Goal: Task Accomplishment & Management: Manage account settings

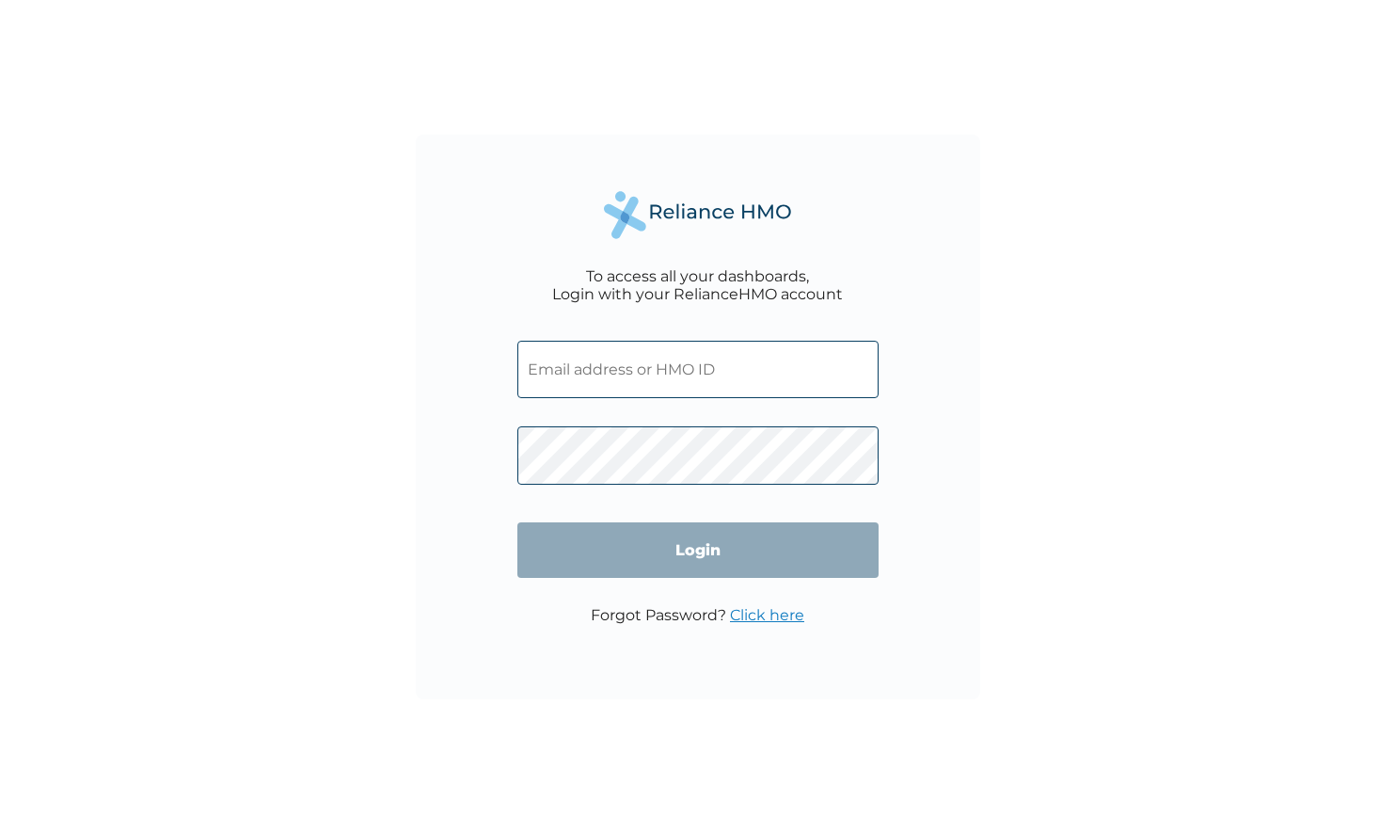
click at [579, 366] on input "text" at bounding box center [697, 369] width 361 height 57
paste input "AFZ/10001/A"
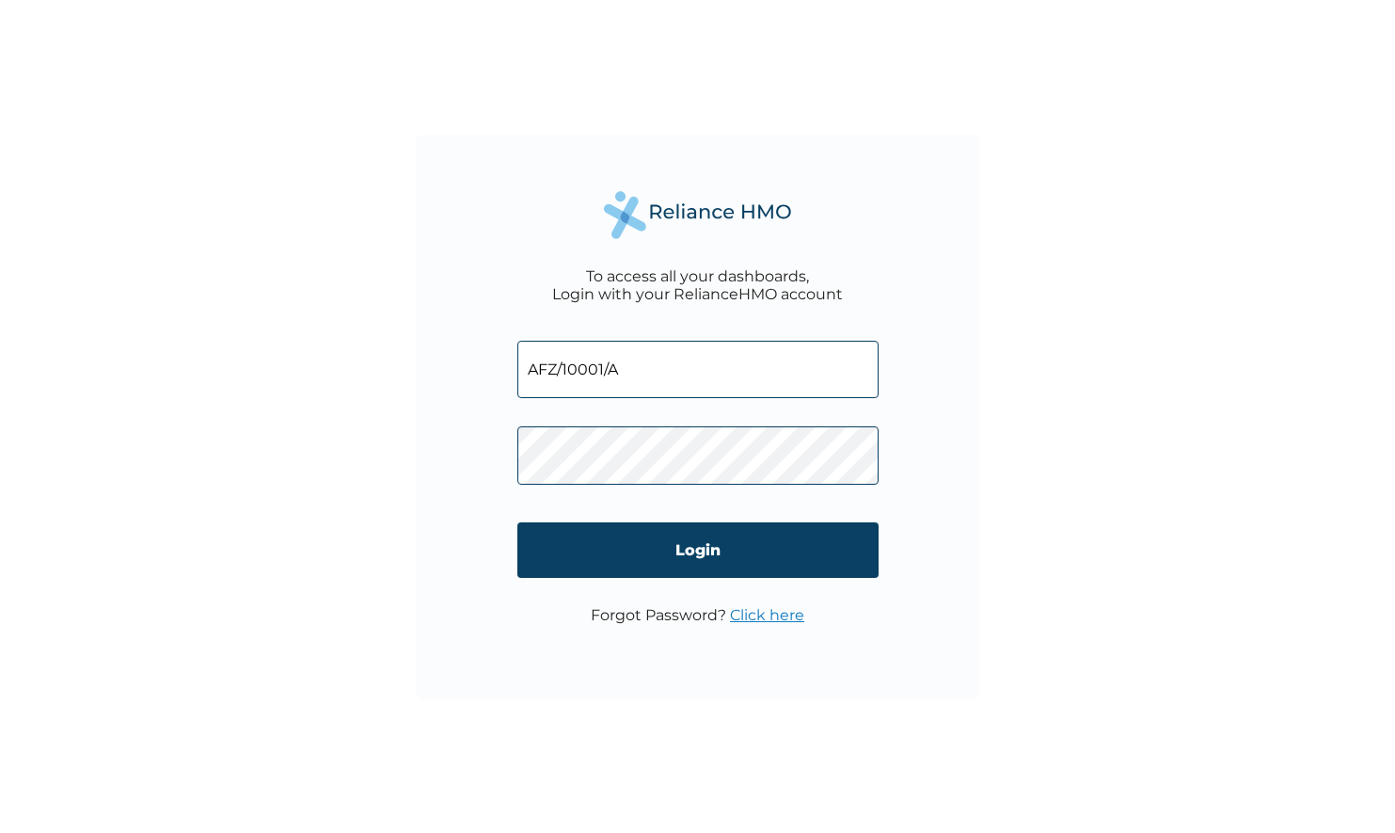
type input "AFZ/10001/A"
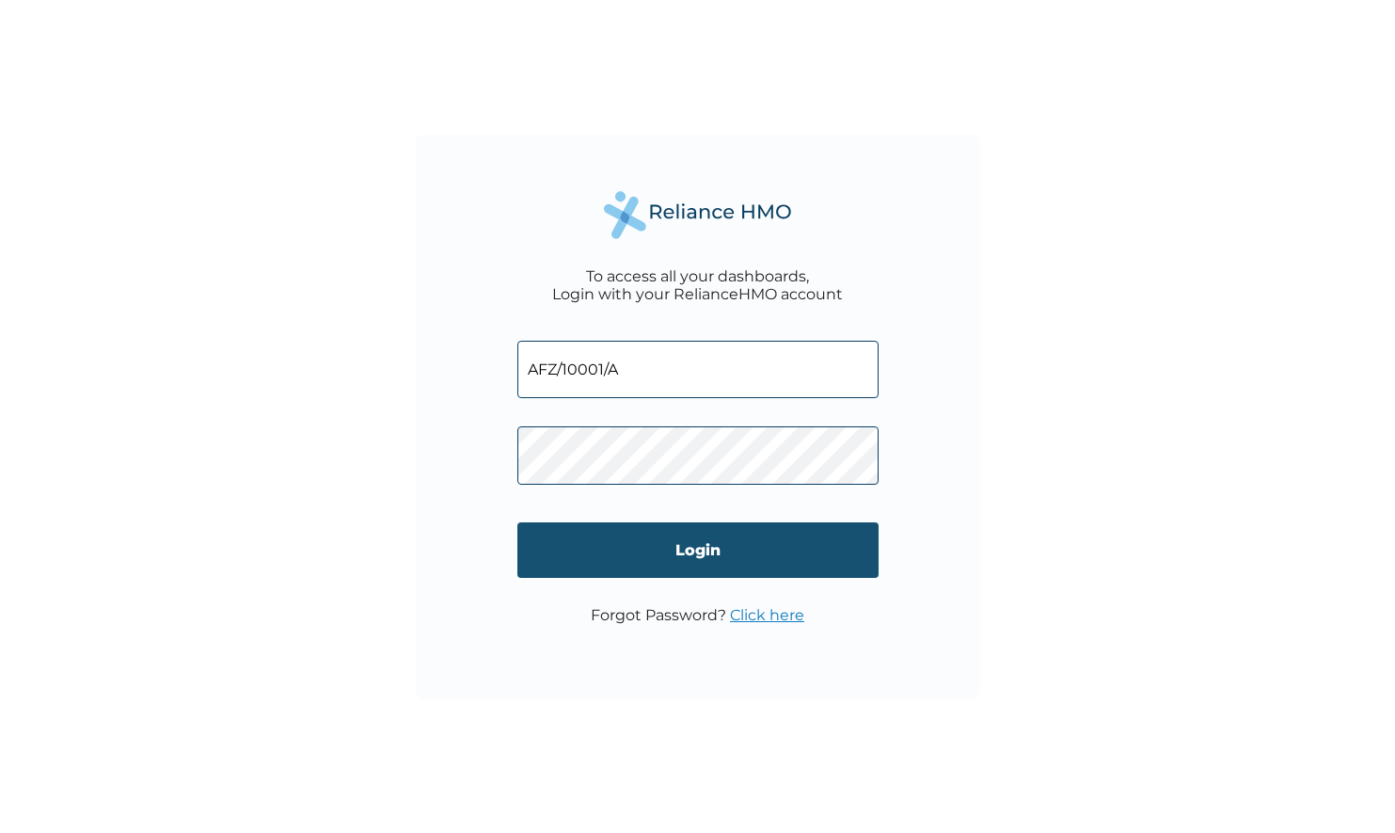
click at [676, 545] on input "Login" at bounding box center [697, 550] width 361 height 56
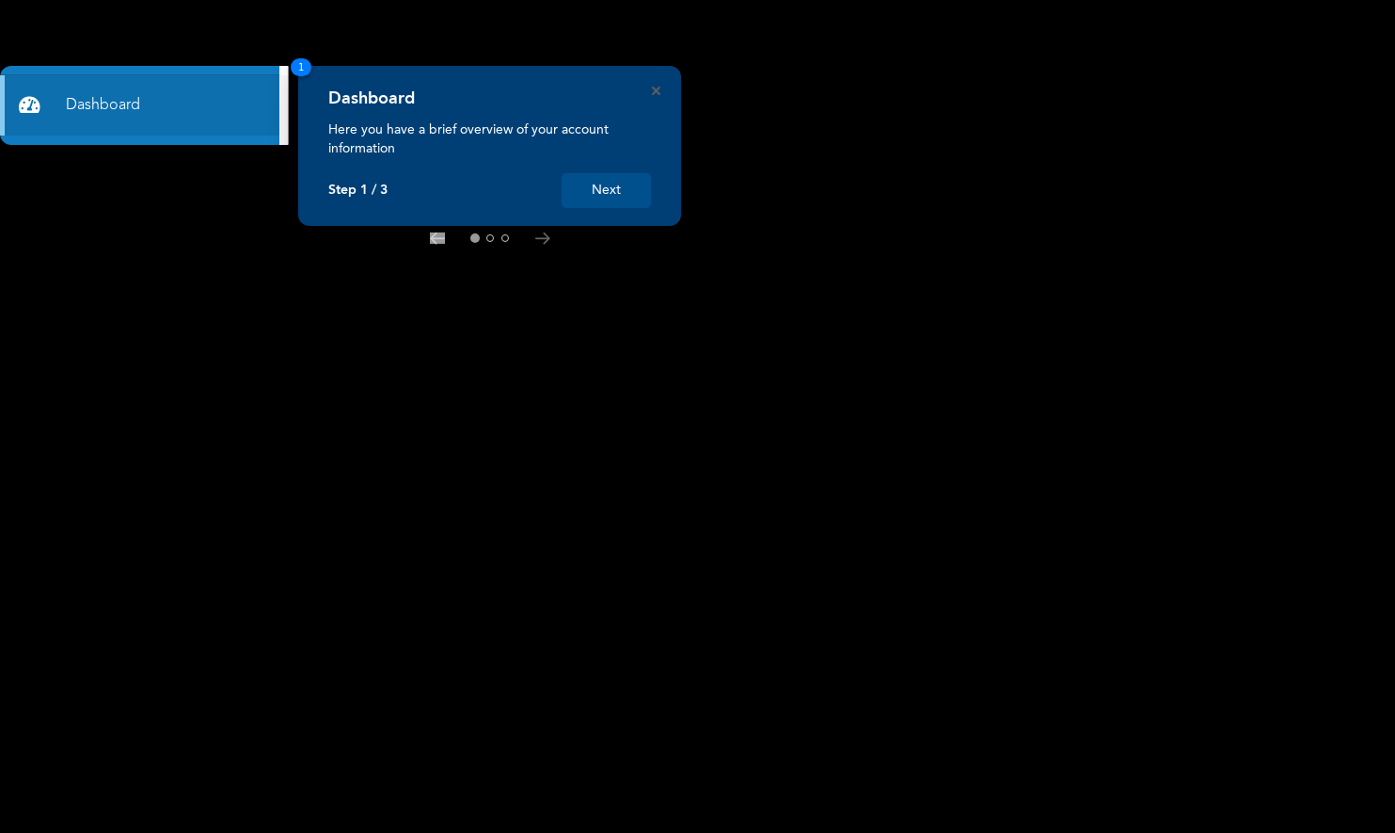
click at [613, 202] on button "Next" at bounding box center [606, 190] width 89 height 35
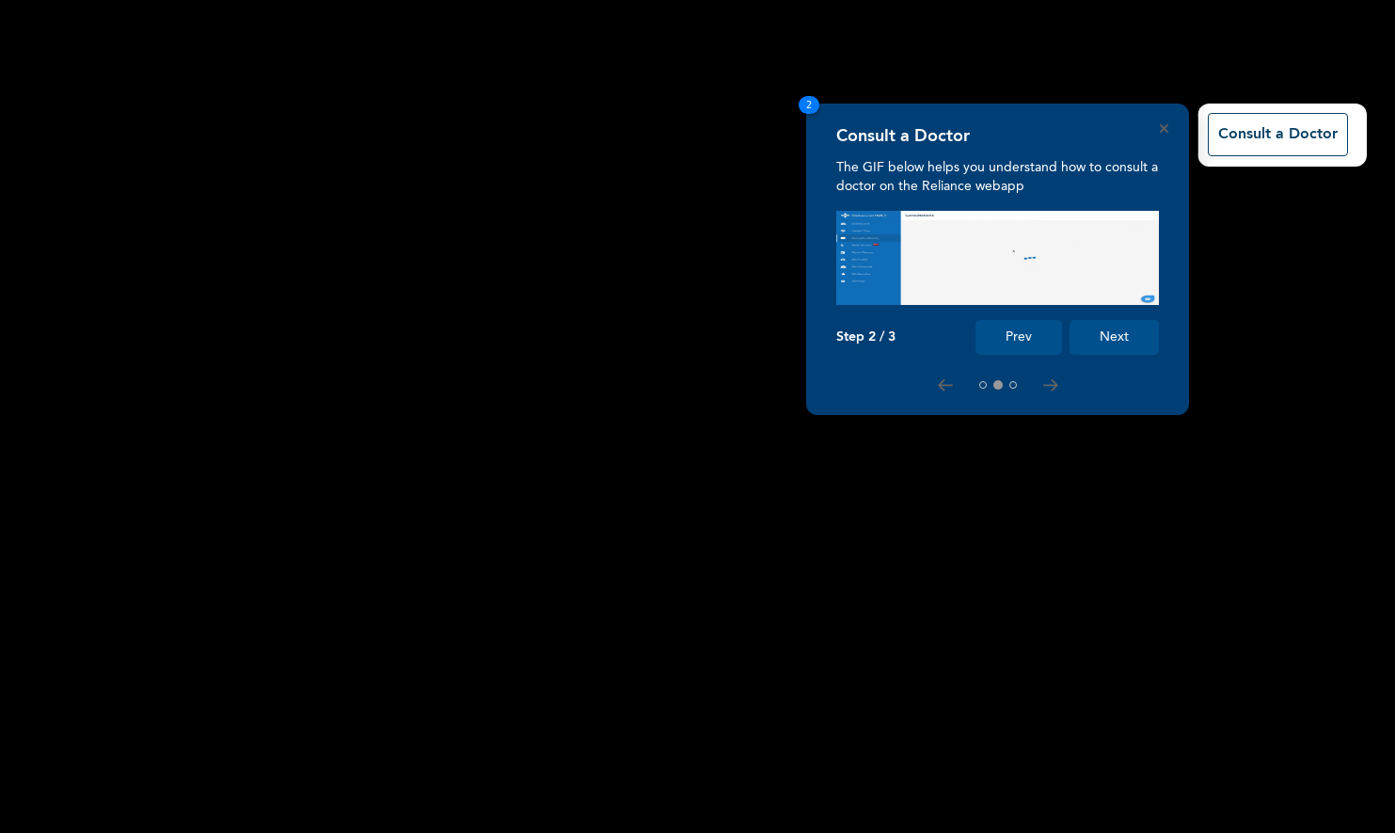
click at [1115, 342] on button "Next" at bounding box center [1114, 337] width 89 height 35
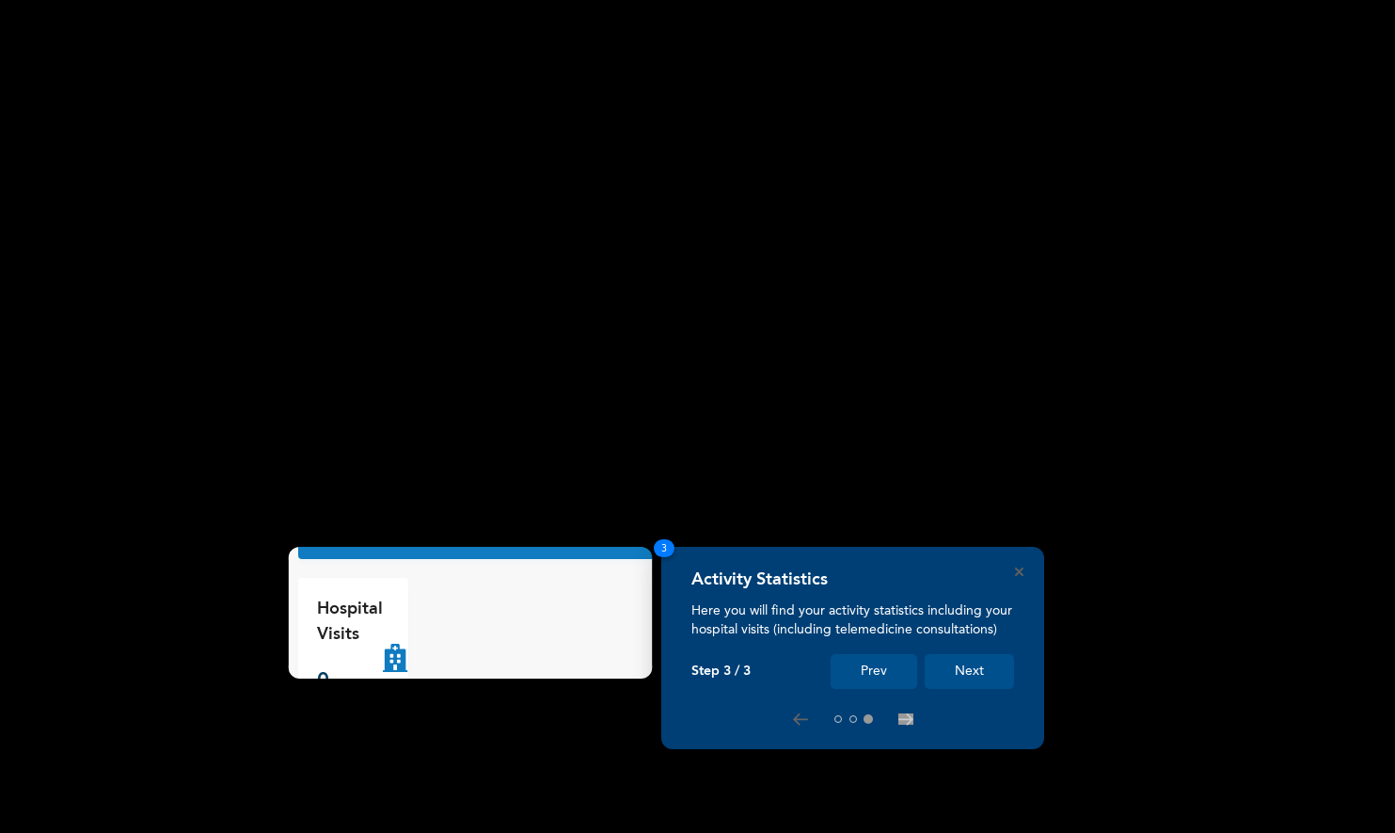
click at [975, 670] on button "Next" at bounding box center [969, 671] width 89 height 35
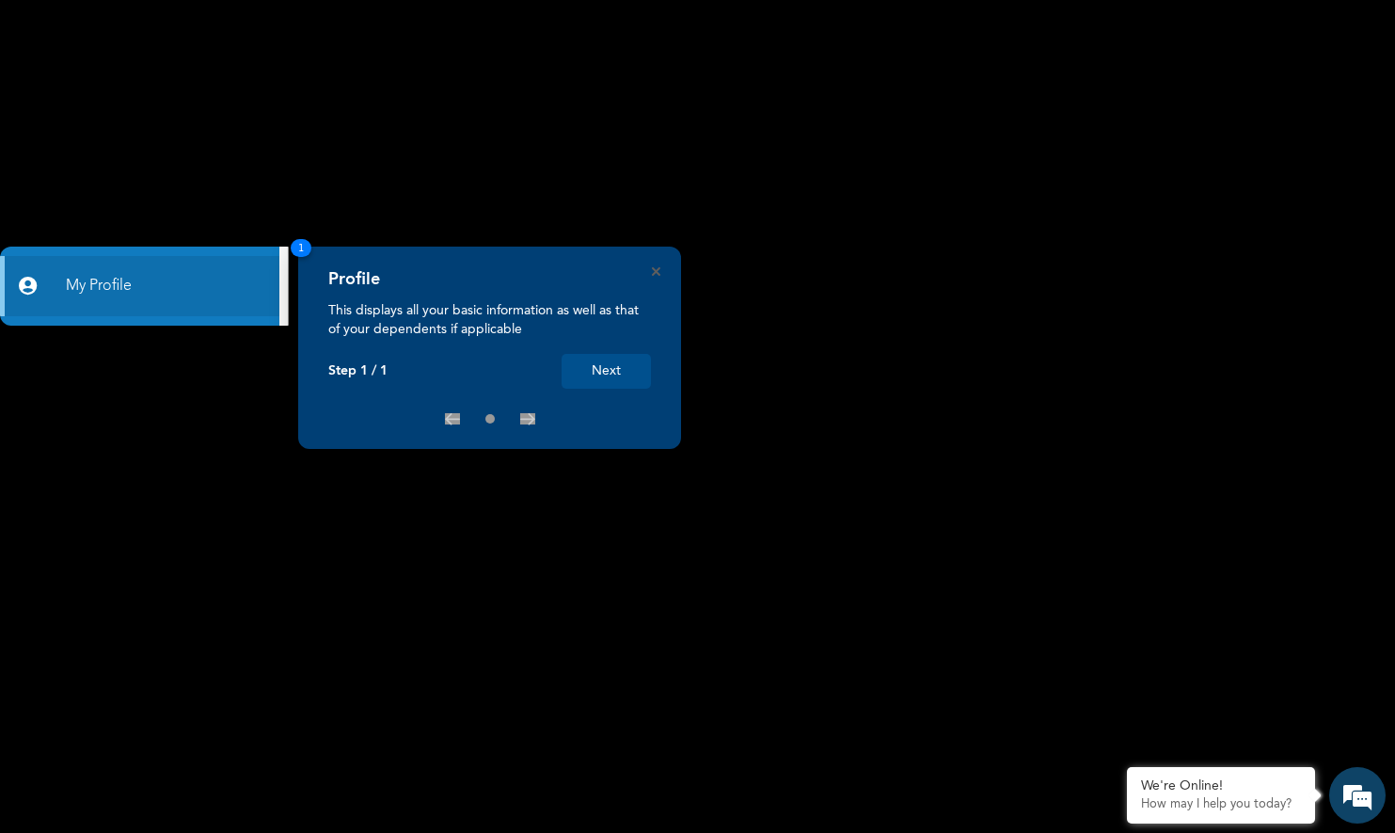
click at [607, 380] on button "Next" at bounding box center [606, 371] width 89 height 35
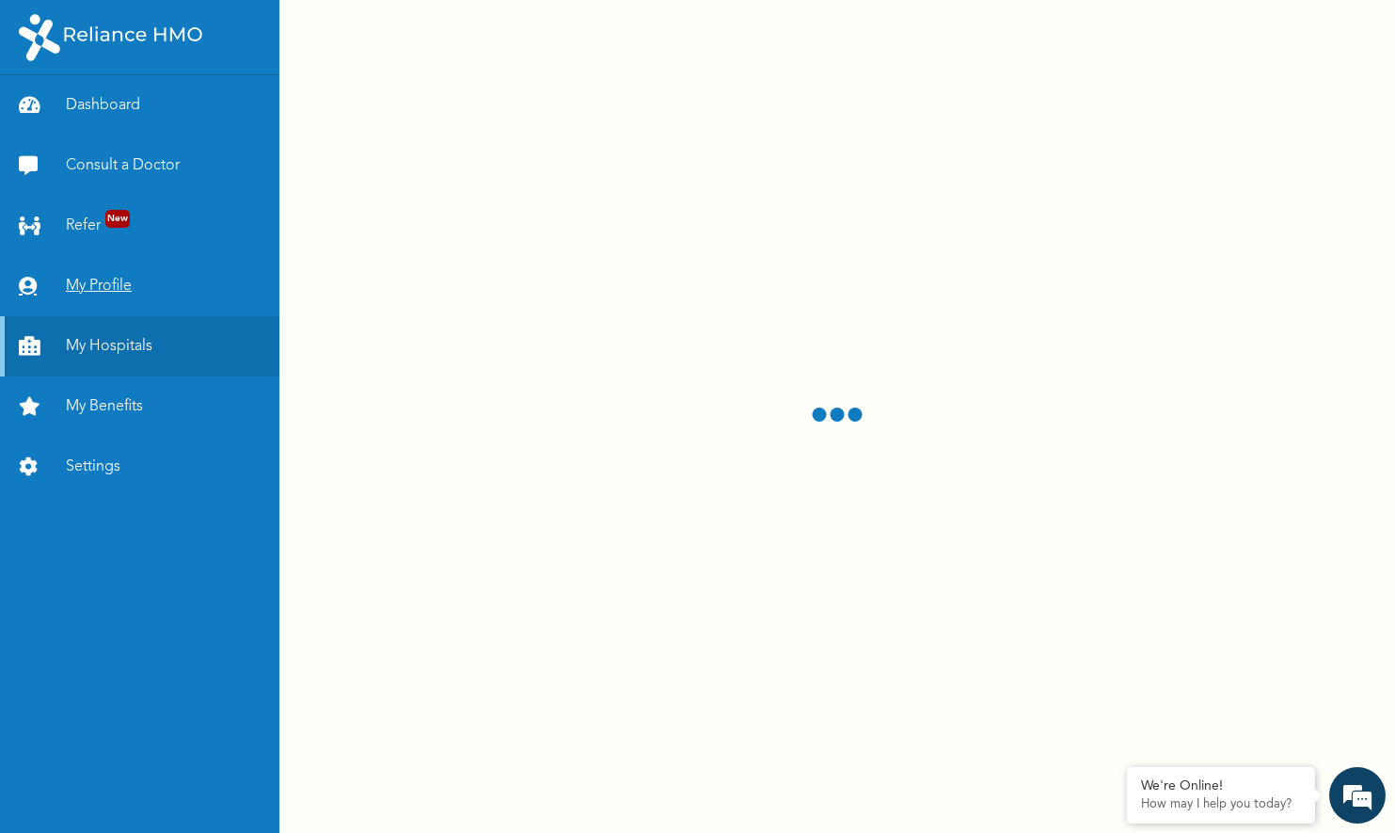
click at [75, 294] on link "My Profile" at bounding box center [139, 286] width 279 height 60
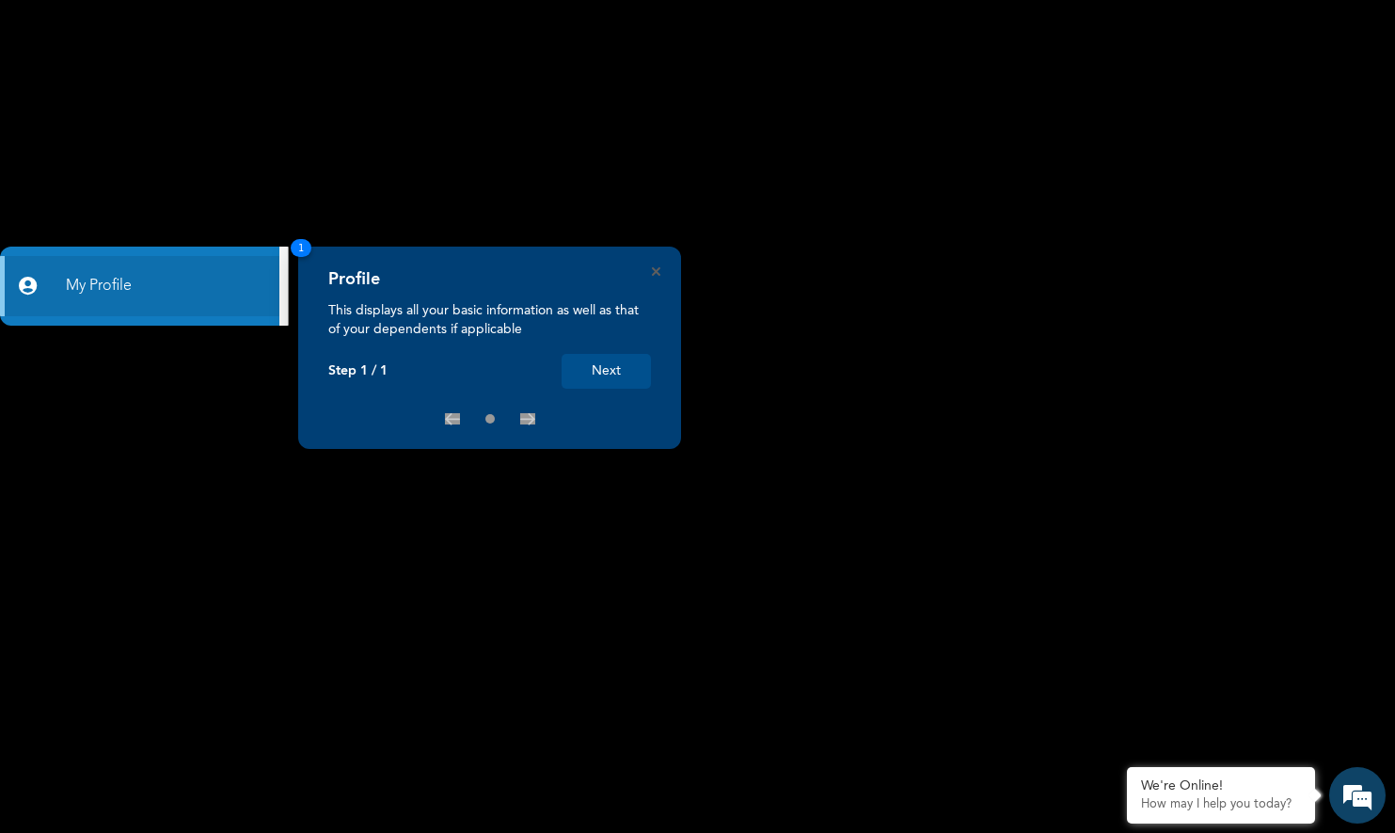
click at [589, 370] on button "Next" at bounding box center [606, 371] width 89 height 35
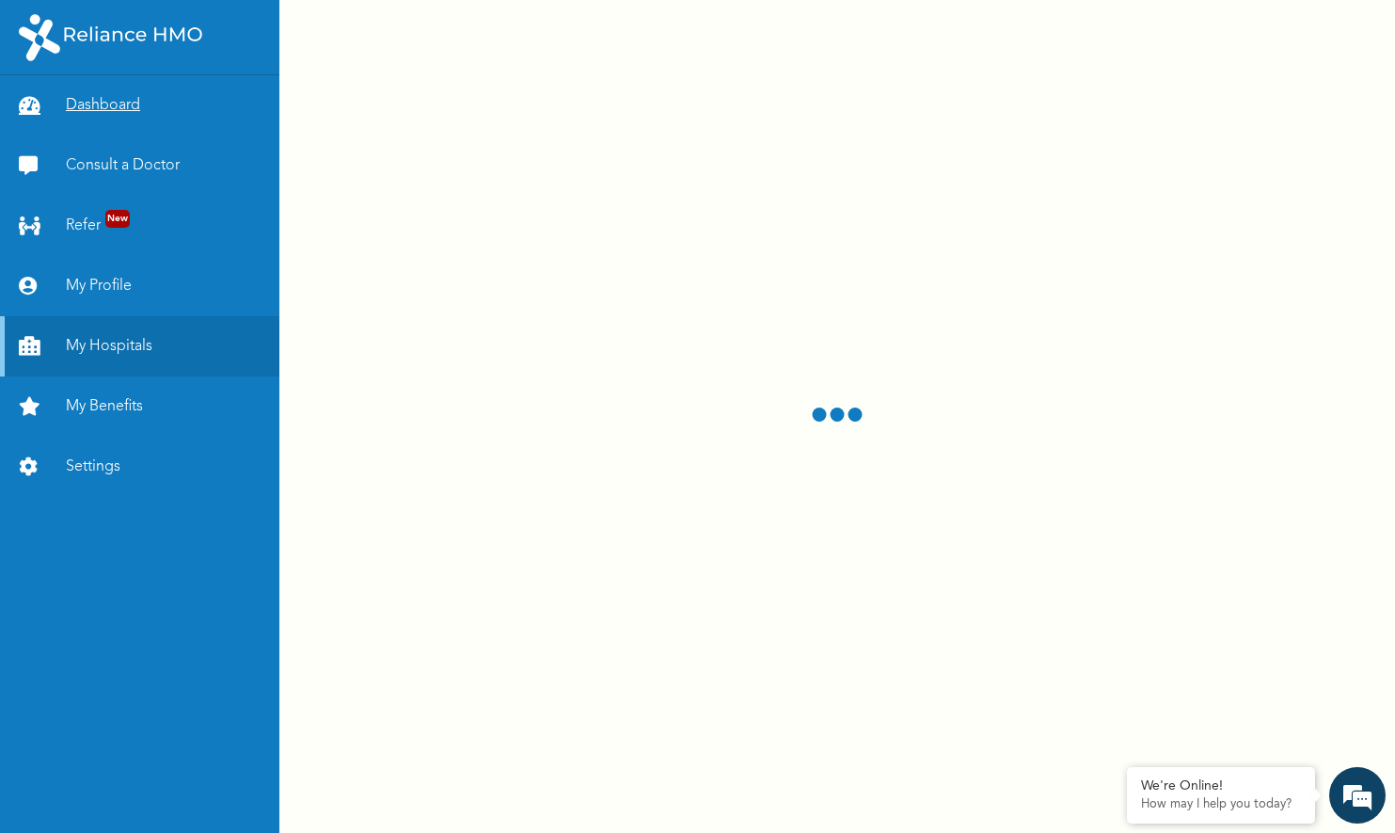
click at [107, 103] on link "Dashboard" at bounding box center [139, 105] width 279 height 60
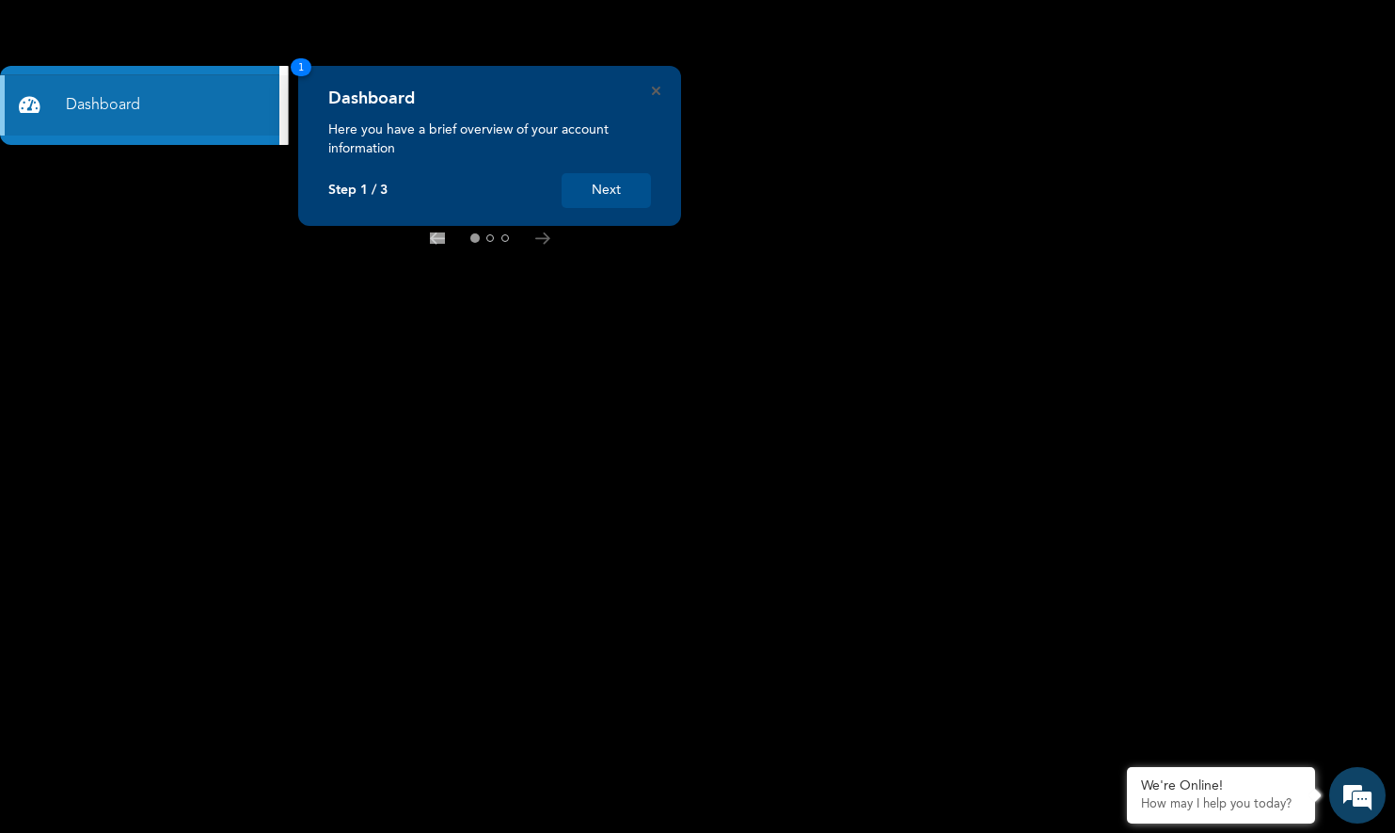
click at [605, 192] on button "Next" at bounding box center [606, 190] width 89 height 35
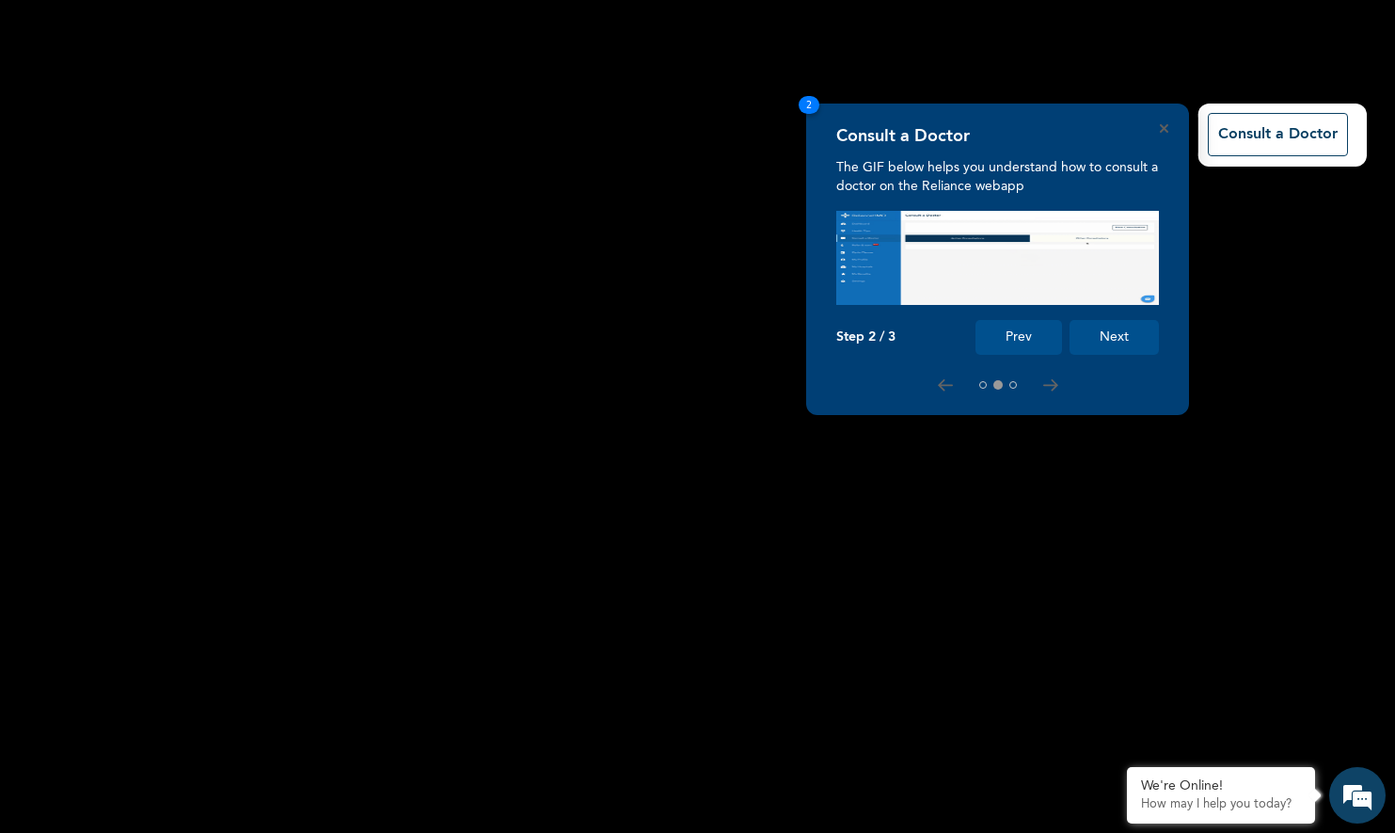
click at [1114, 338] on button "Next" at bounding box center [1114, 337] width 89 height 35
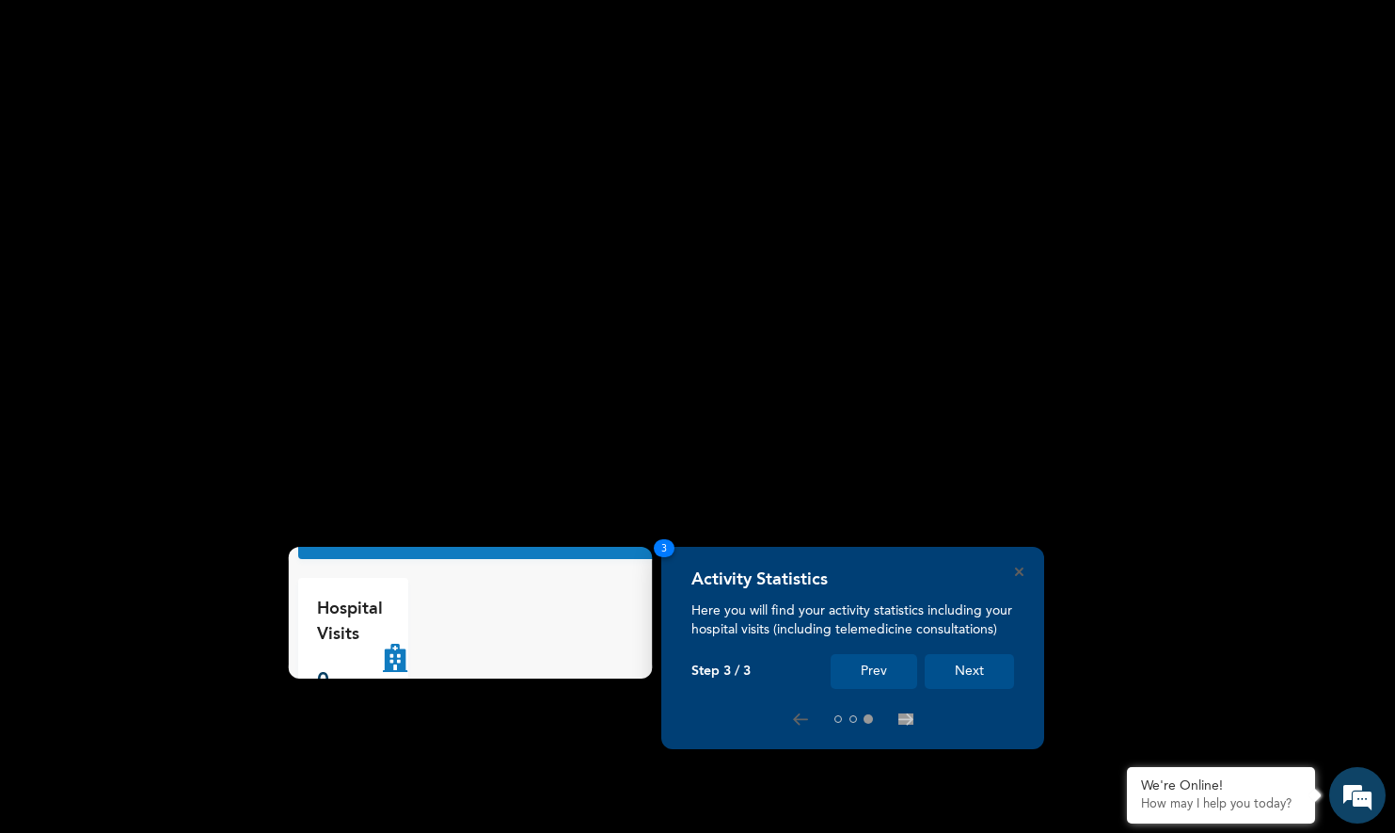
click at [966, 669] on button "Next" at bounding box center [969, 671] width 89 height 35
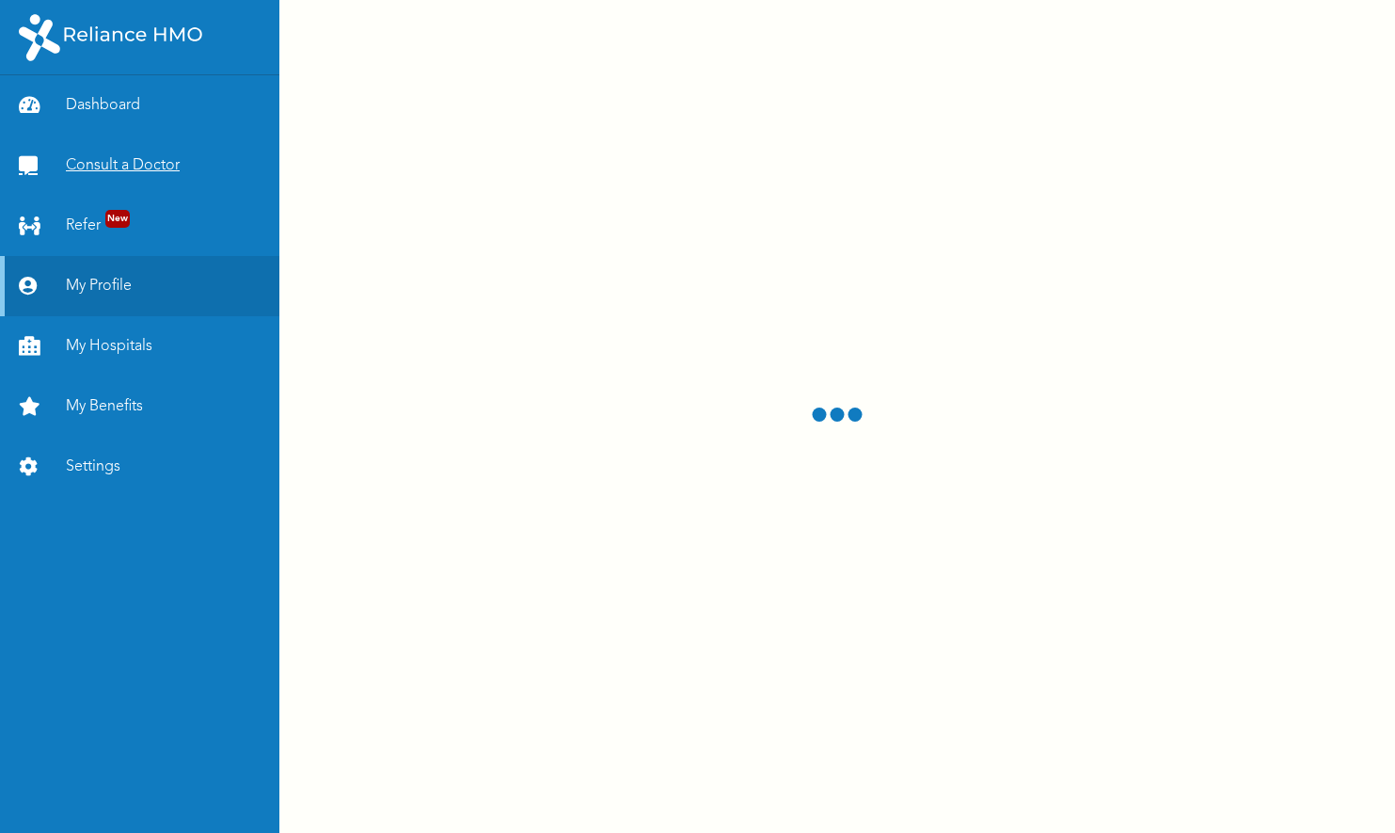
click at [131, 164] on link "Consult a Doctor" at bounding box center [139, 165] width 279 height 60
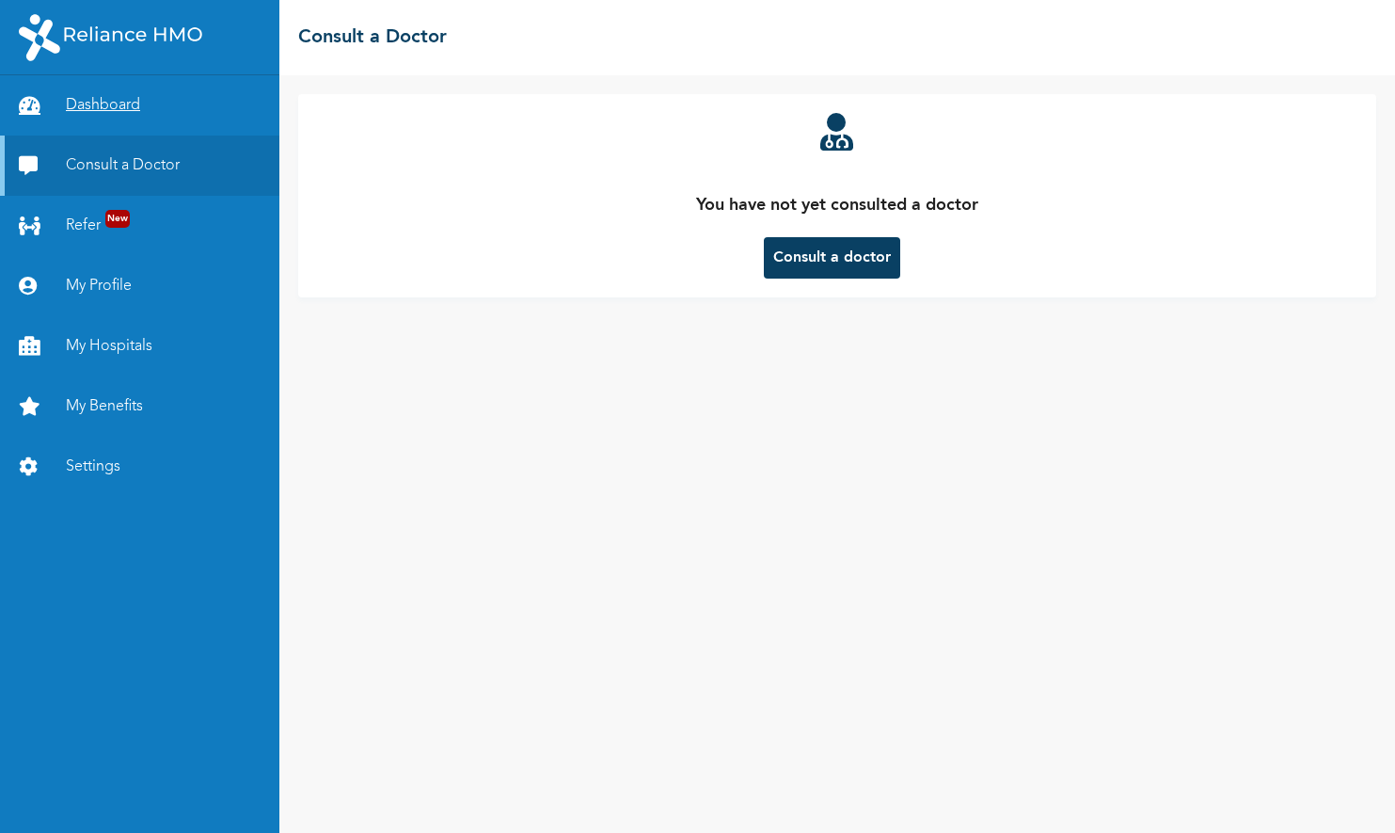
click at [99, 121] on link "Dashboard" at bounding box center [139, 105] width 279 height 60
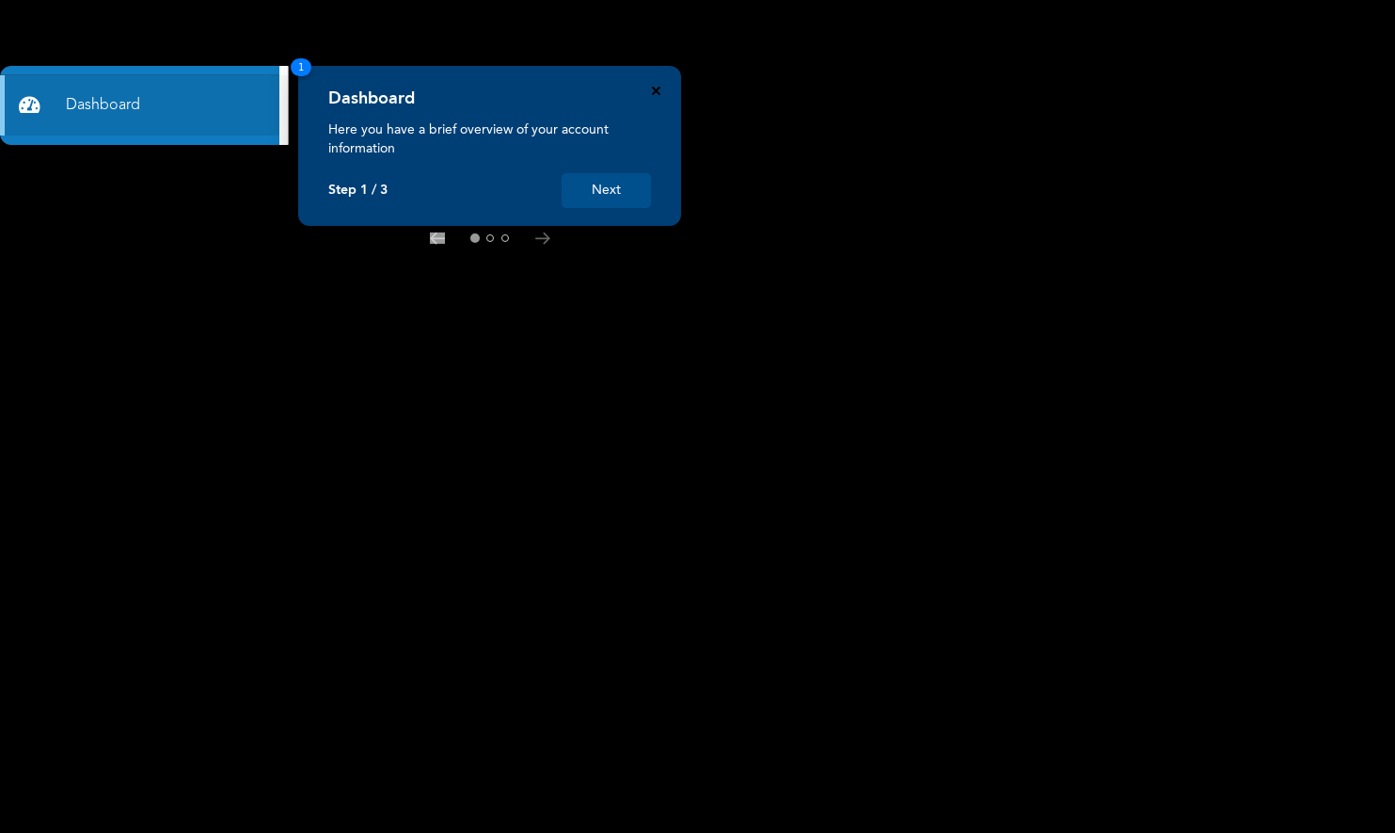
click at [660, 91] on icon "Close" at bounding box center [656, 91] width 8 height 8
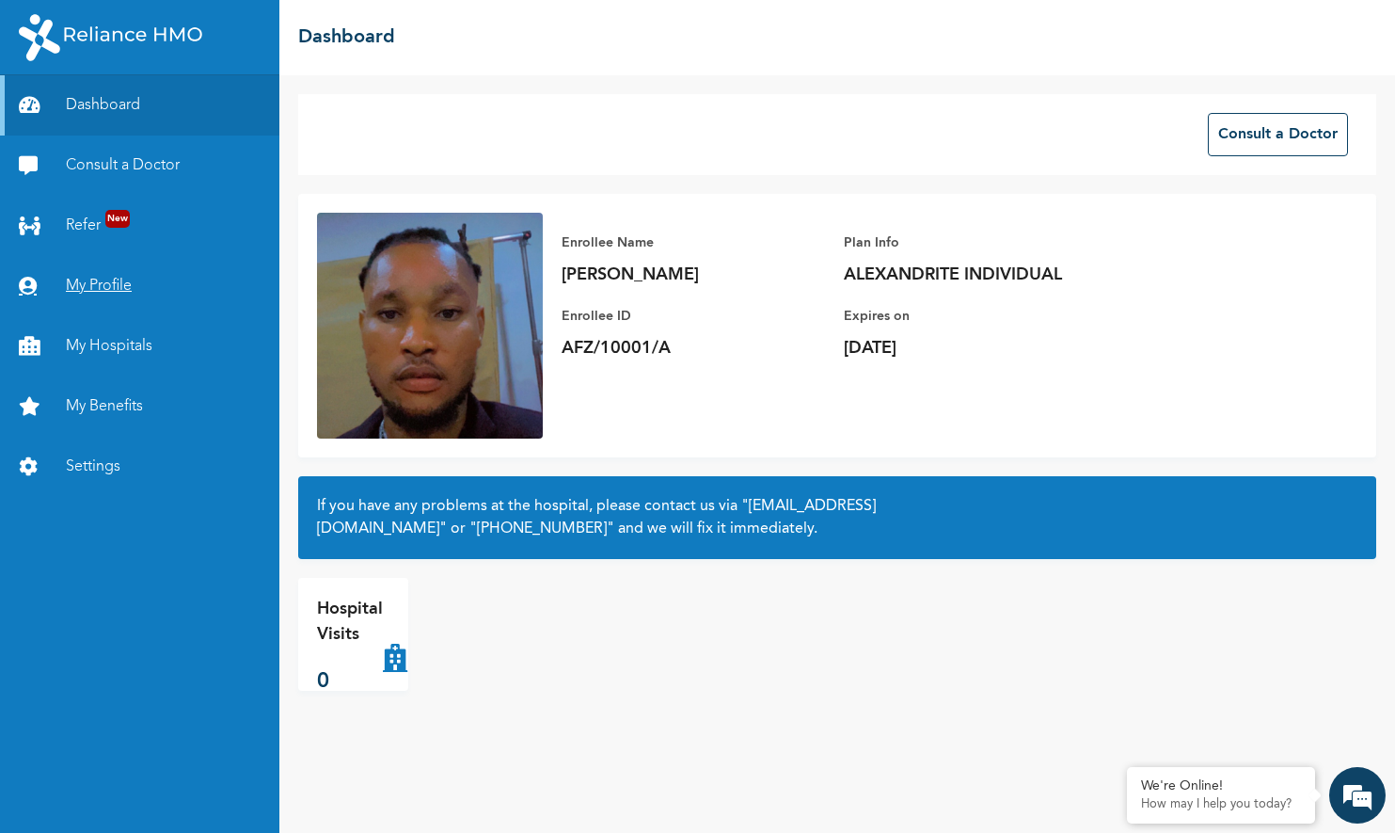
click at [96, 272] on link "My Profile" at bounding box center [139, 286] width 279 height 60
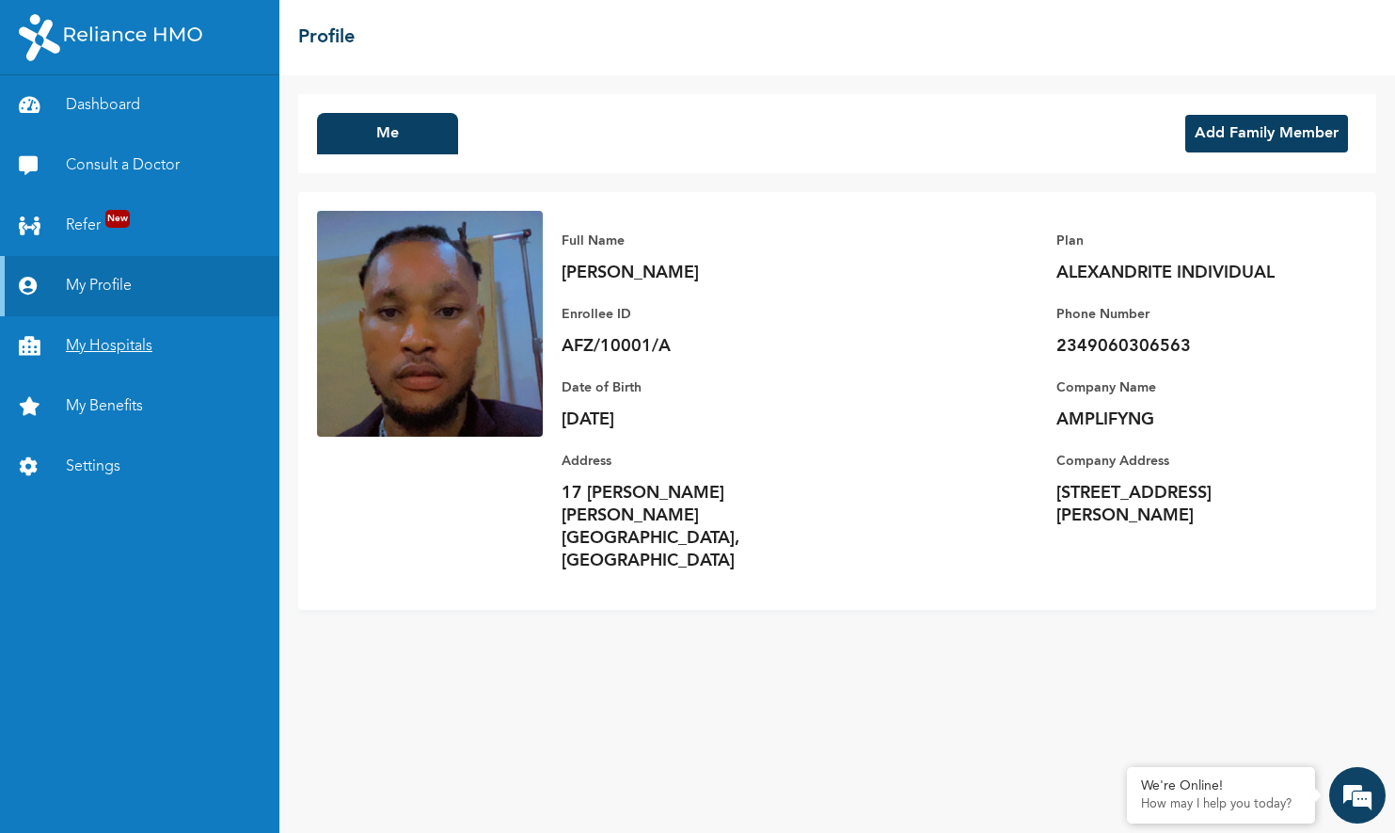
click at [107, 356] on link "My Hospitals" at bounding box center [139, 346] width 279 height 60
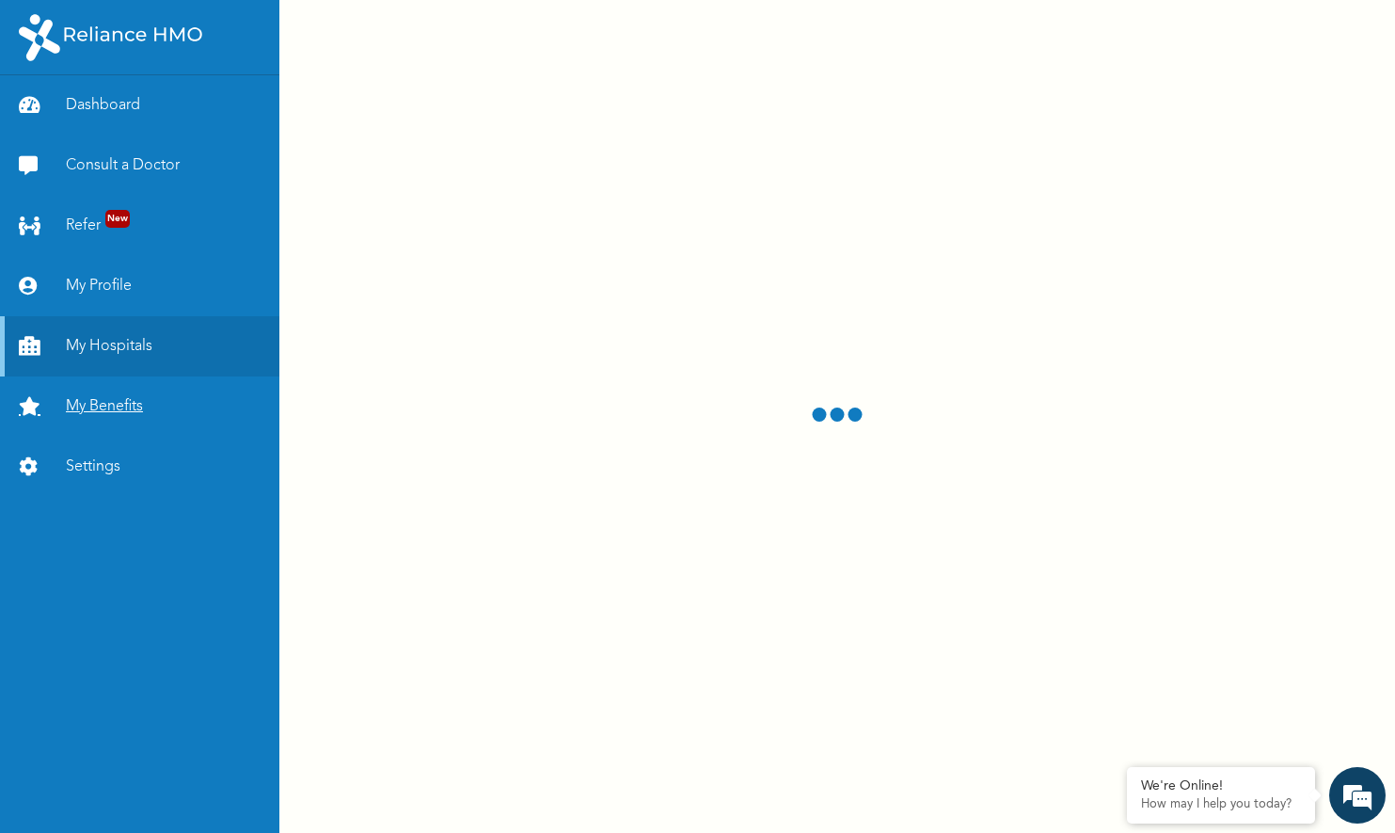
click at [111, 402] on link "My Benefits" at bounding box center [139, 406] width 279 height 60
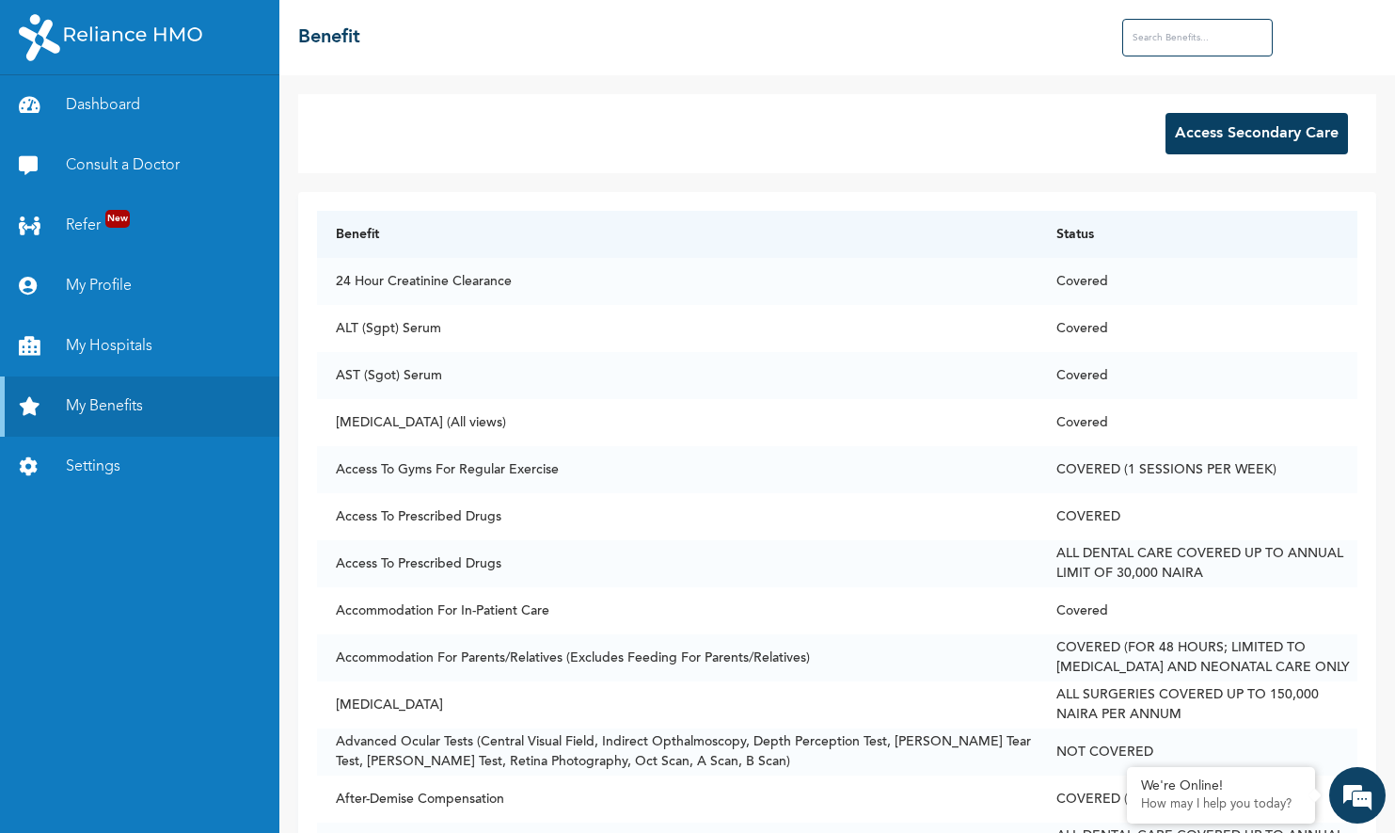
click at [1182, 132] on button "Access Secondary Care" at bounding box center [1257, 133] width 183 height 41
